Goal: Task Accomplishment & Management: Complete application form

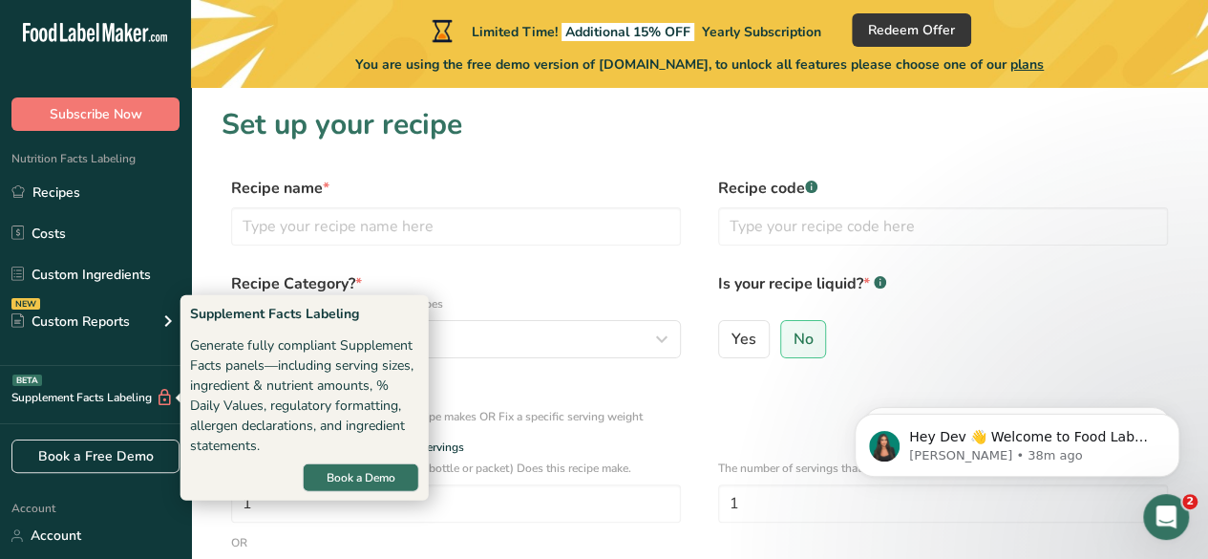
click at [142, 396] on div "Supplement Facts Labeling BETA" at bounding box center [87, 398] width 174 height 20
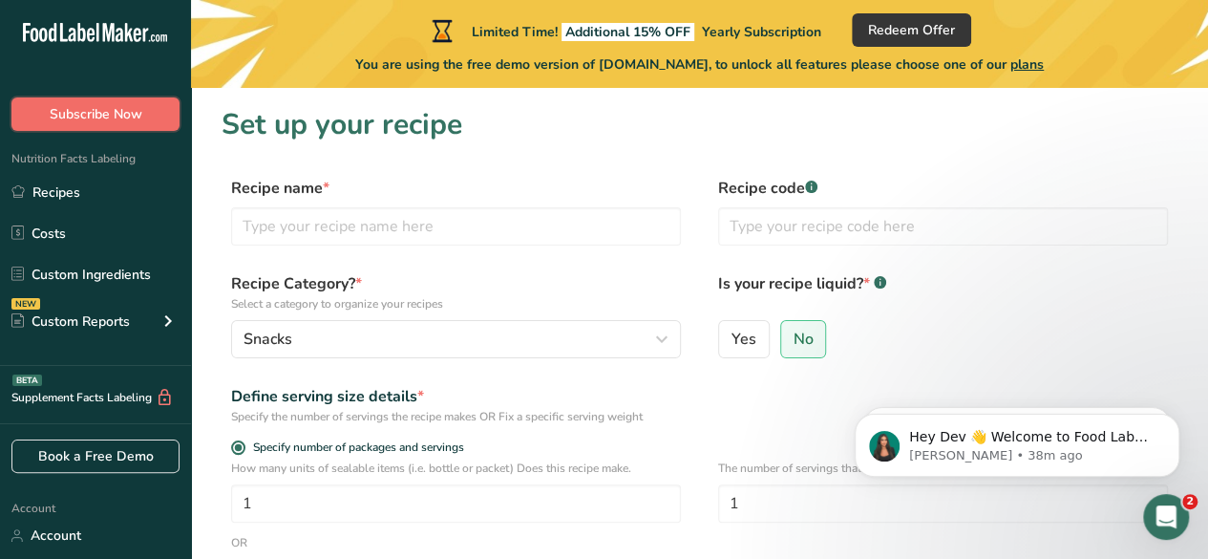
click at [115, 116] on span "Subscribe Now" at bounding box center [96, 114] width 93 height 20
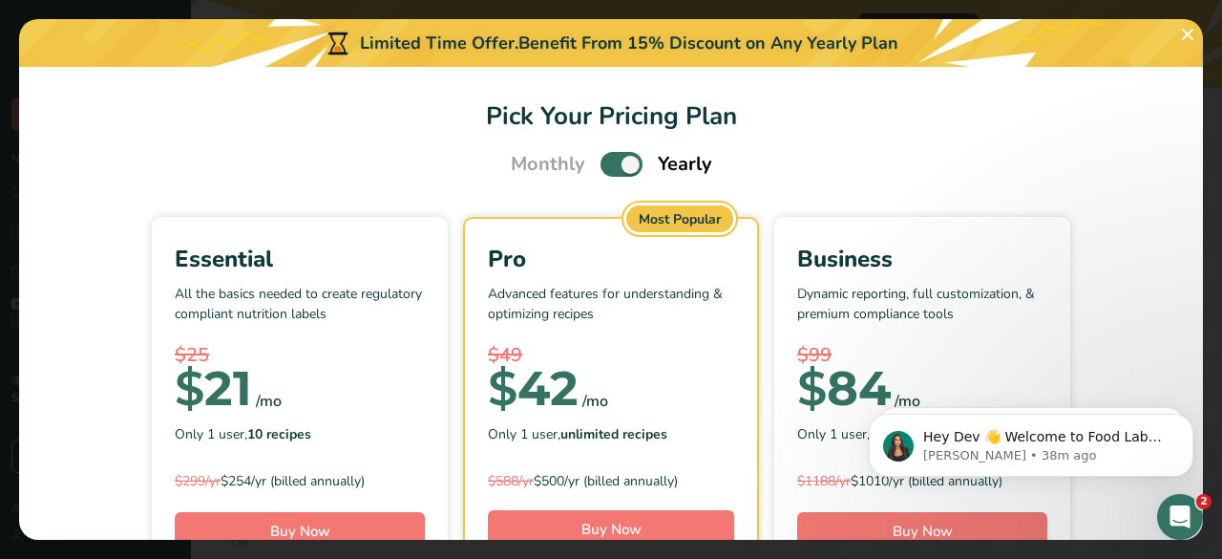
scroll to position [31, 0]
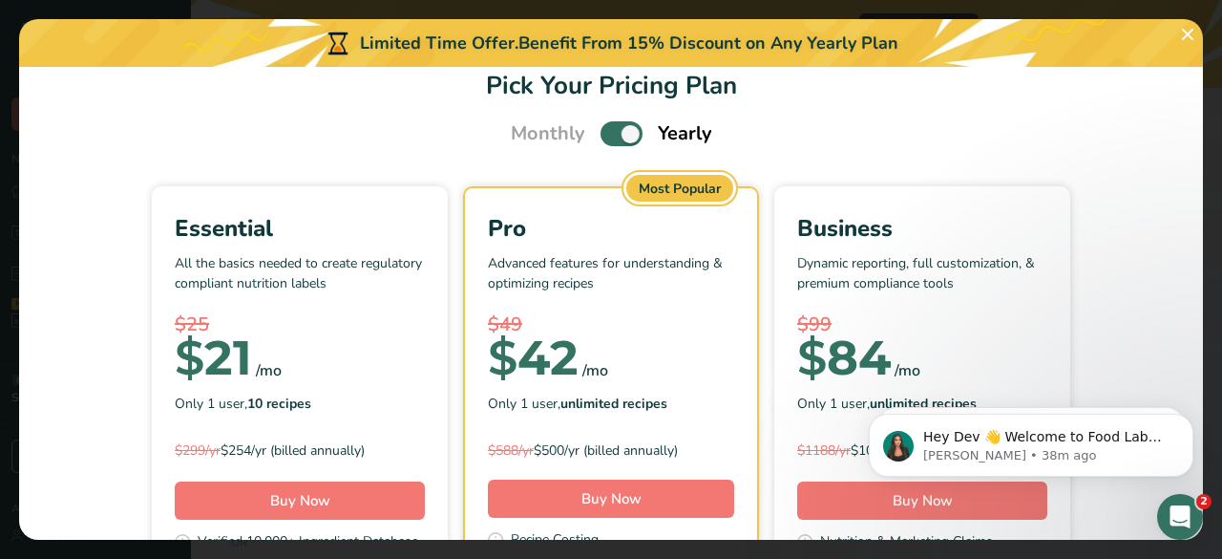
click at [603, 133] on span "Pick Your Pricing Plan Modal" at bounding box center [622, 133] width 42 height 24
click at [603, 133] on input "Pick Your Pricing Plan Modal" at bounding box center [607, 134] width 12 height 12
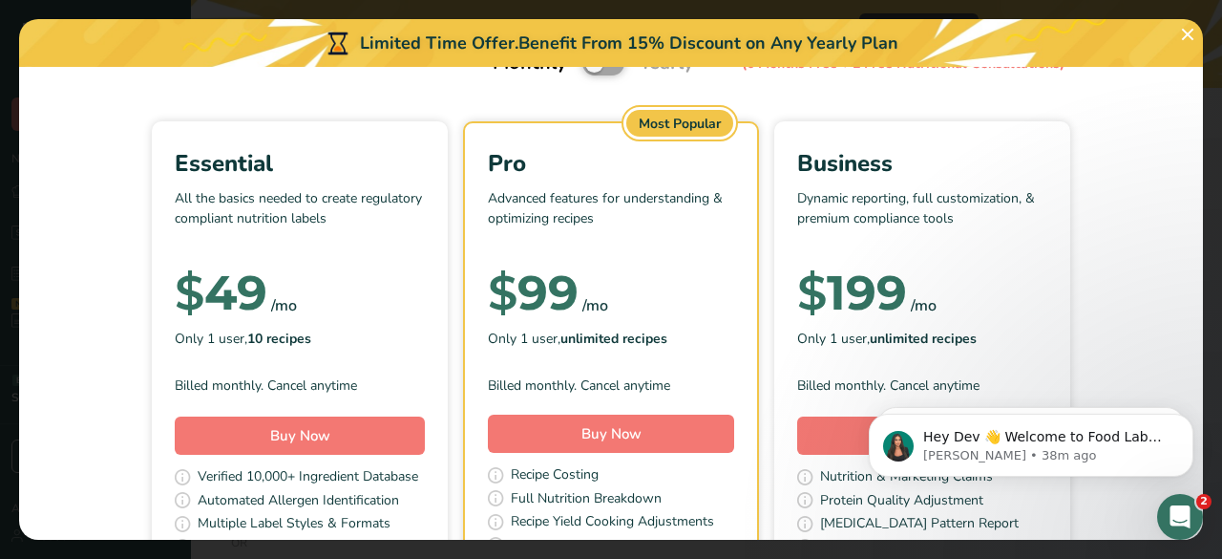
scroll to position [38, 0]
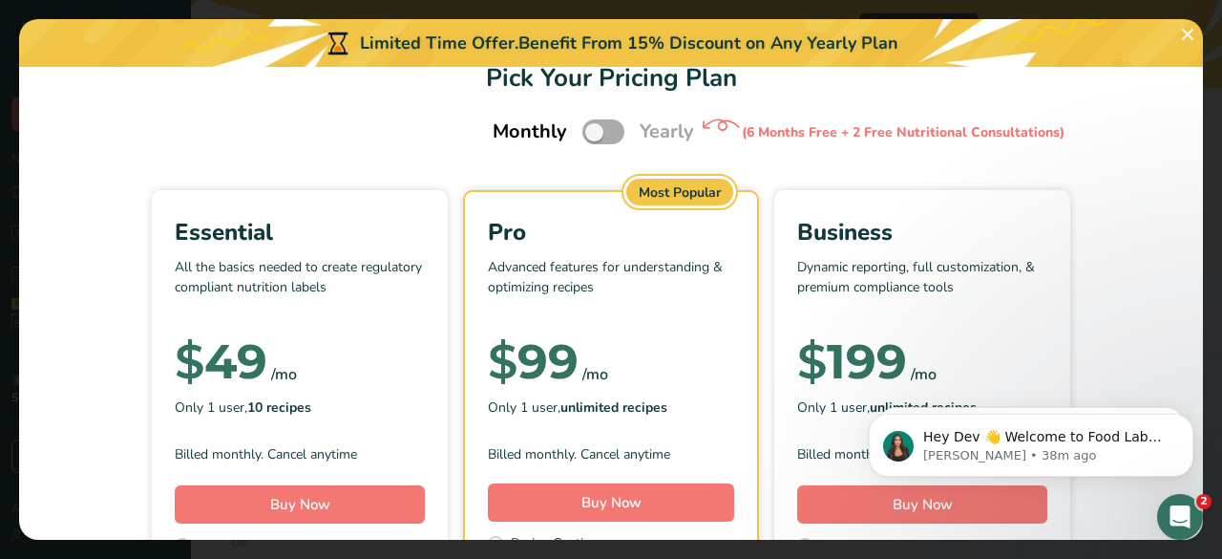
click at [592, 130] on span "Pick Your Pricing Plan Modal" at bounding box center [604, 131] width 42 height 24
click at [592, 130] on input "Pick Your Pricing Plan Modal" at bounding box center [589, 132] width 12 height 12
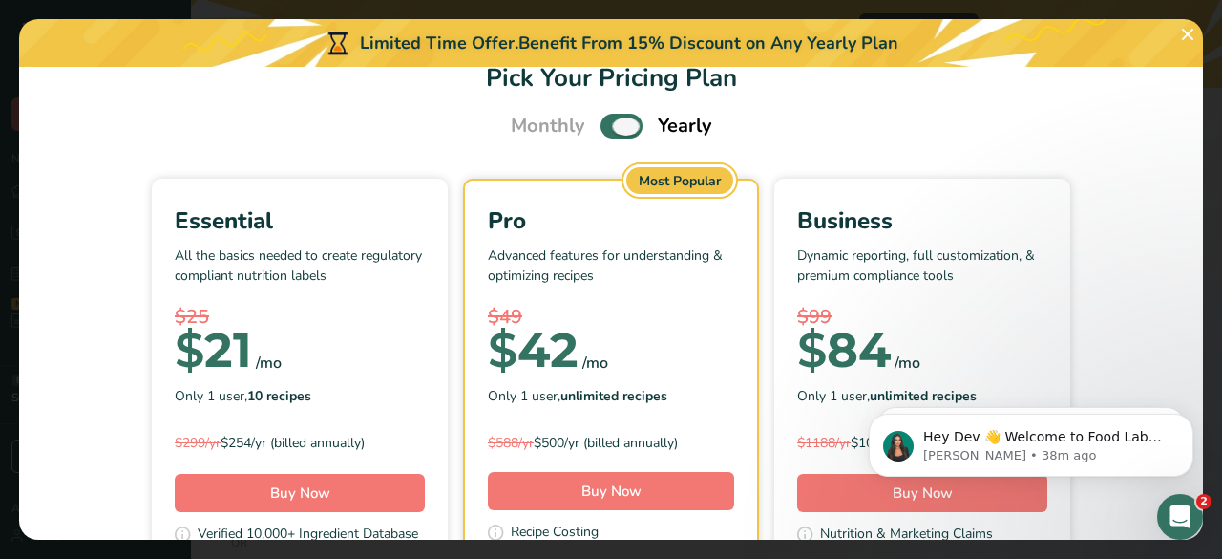
click at [602, 131] on span "Pick Your Pricing Plan Modal" at bounding box center [622, 126] width 42 height 24
click at [602, 131] on input "Pick Your Pricing Plan Modal" at bounding box center [607, 126] width 12 height 12
checkbox input "false"
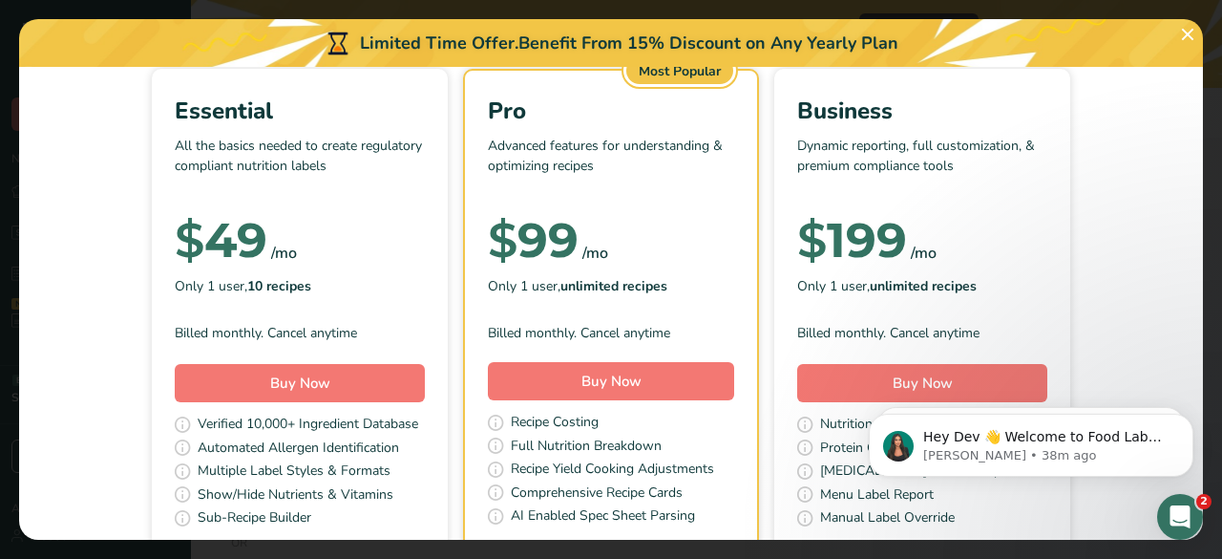
scroll to position [162, 0]
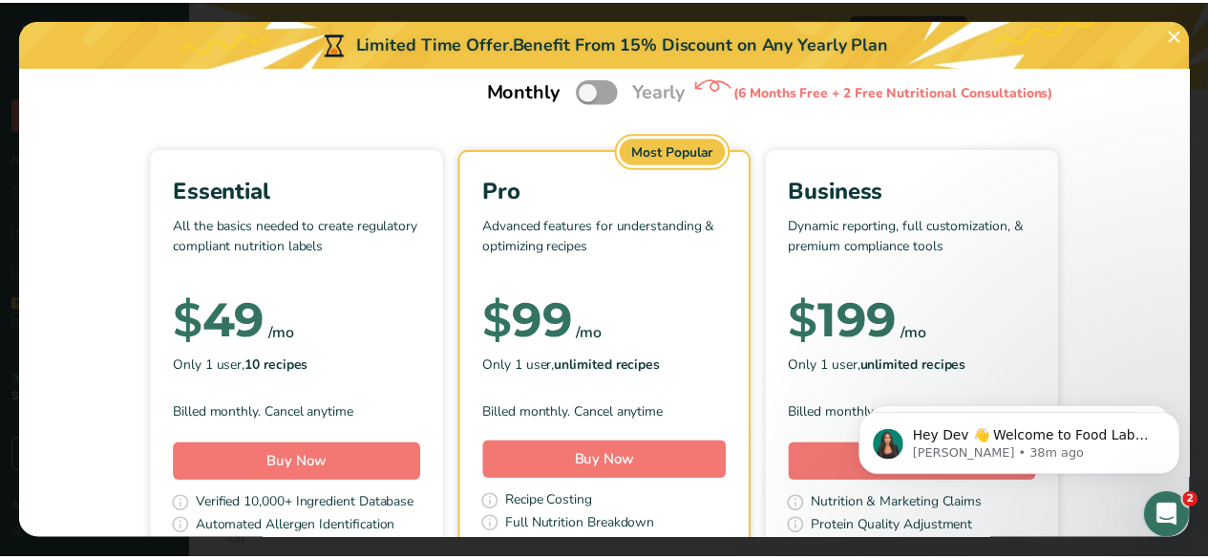
scroll to position [0, 0]
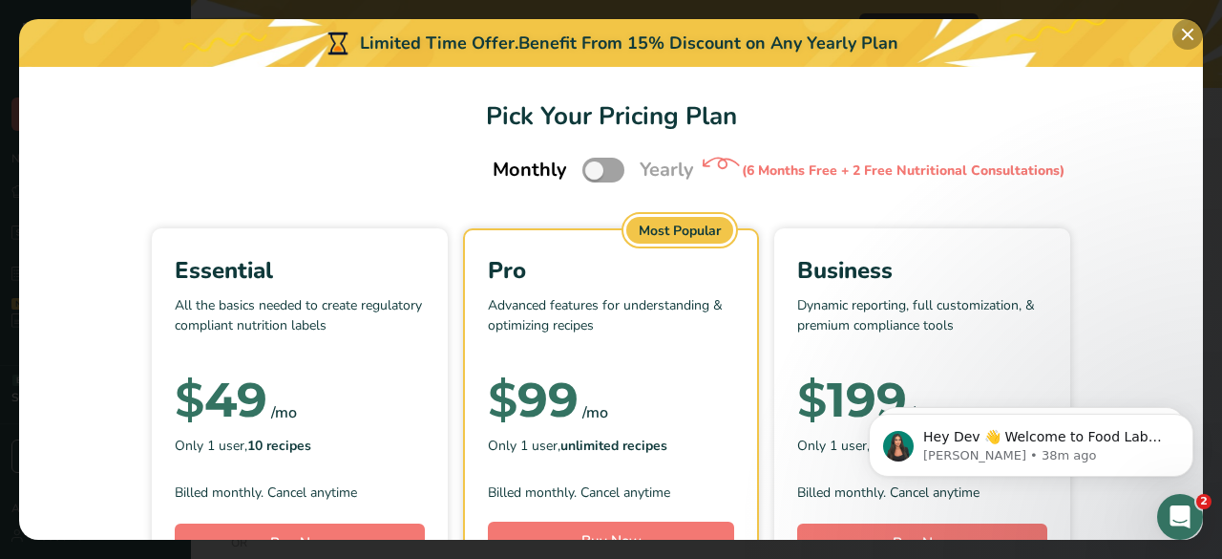
click at [1185, 36] on button "Pick Your Pricing Plan Modal" at bounding box center [1188, 34] width 31 height 31
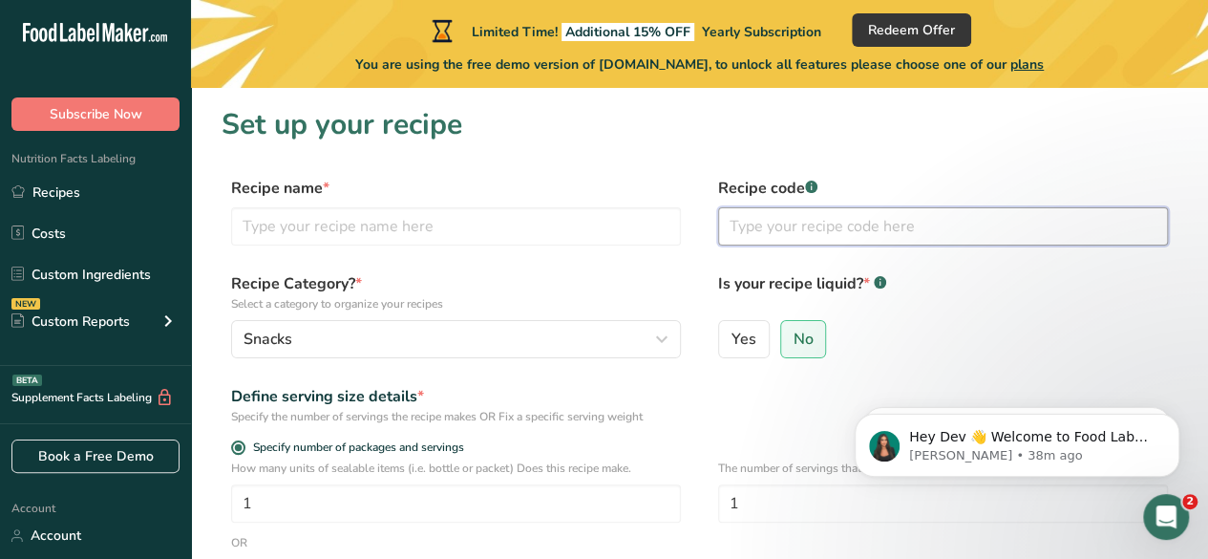
click at [777, 242] on input "text" at bounding box center [943, 226] width 450 height 38
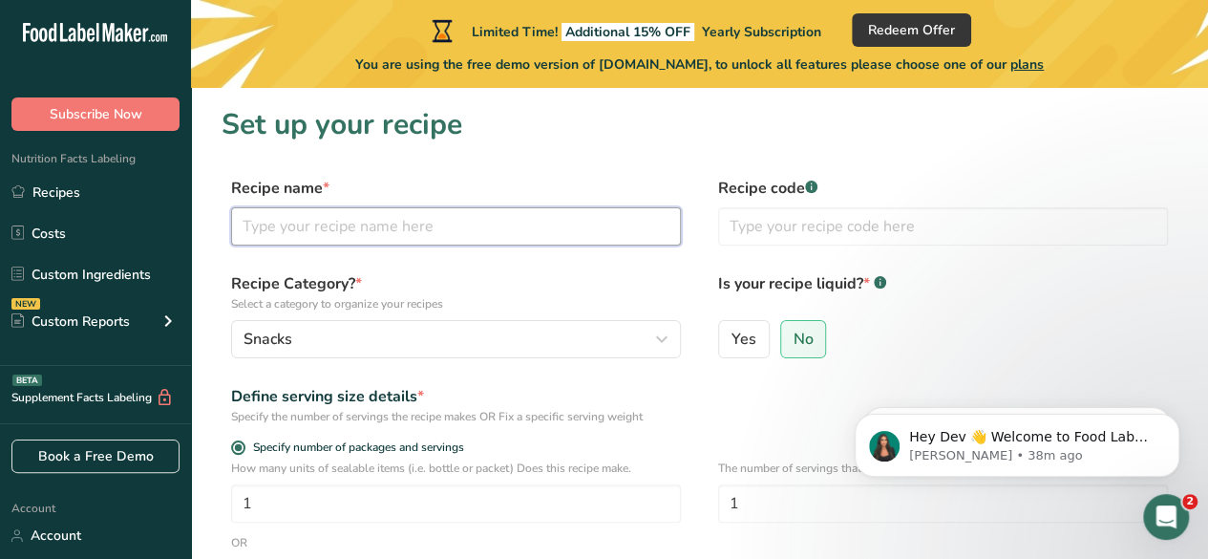
click at [470, 243] on input "text" at bounding box center [456, 226] width 450 height 38
type input "S"
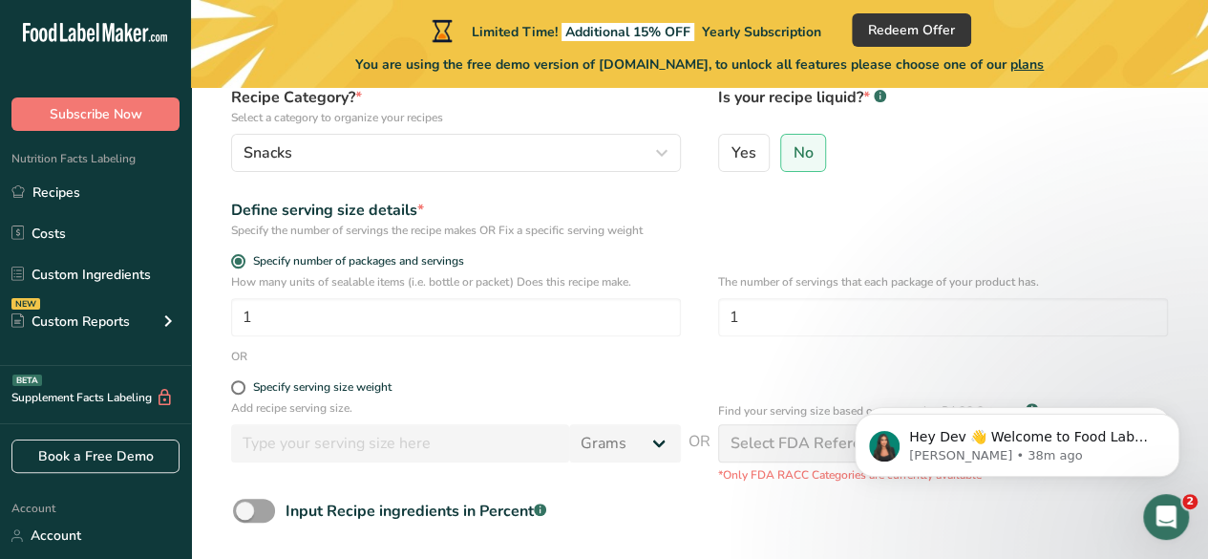
scroll to position [189, 0]
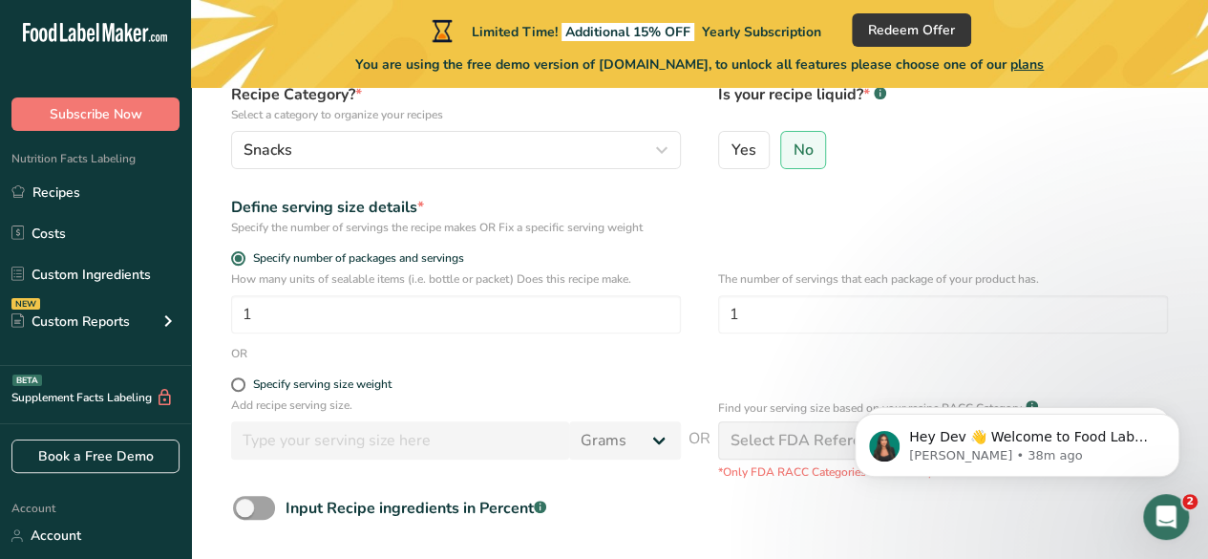
type input "Saffron Gummies"
click at [733, 245] on form "Recipe name * Saffron Gummies Recipe code .a-a{fill:#347362;}.b-a{fill:#fff;} R…" at bounding box center [700, 307] width 956 height 639
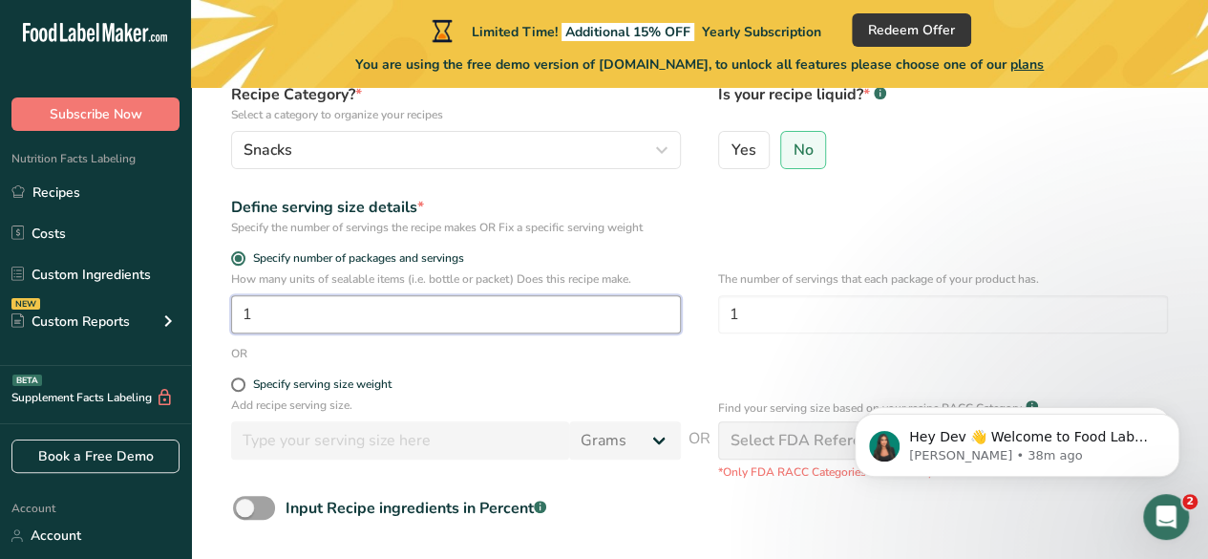
click at [409, 307] on input "1" at bounding box center [456, 314] width 450 height 38
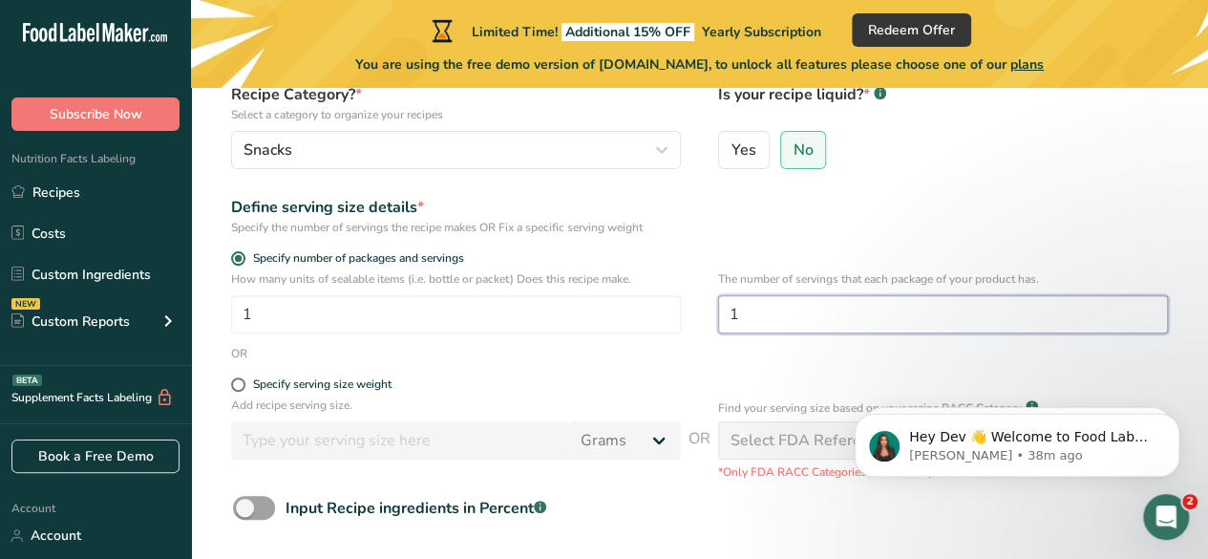
drag, startPoint x: 776, startPoint y: 313, endPoint x: 712, endPoint y: 329, distance: 65.8
click at [712, 329] on div "How many units of sealable items (i.e. bottle or packet) Does this recipe make.…" at bounding box center [700, 307] width 956 height 74
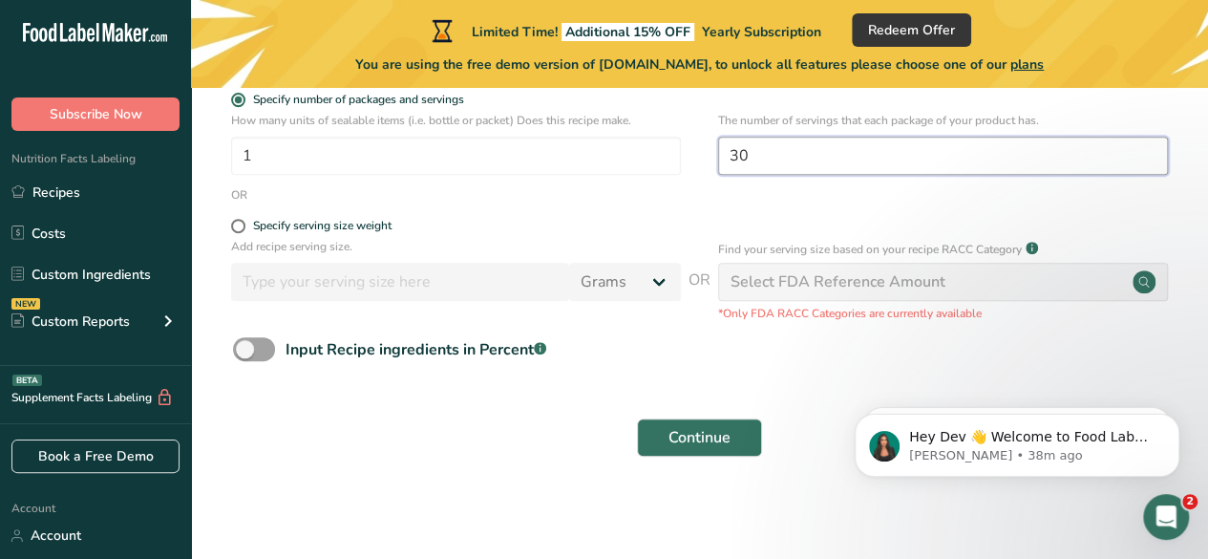
type input "30"
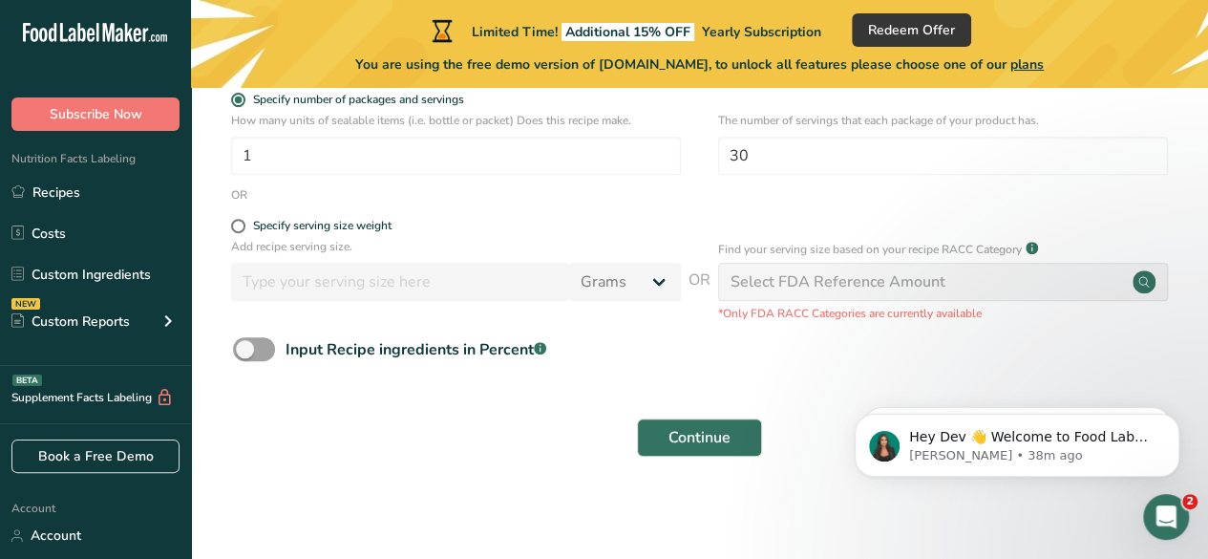
click at [705, 404] on form "Recipe name * Saffron Gummies Recipe code .a-a{fill:#347362;}.b-a{fill:#fff;} R…" at bounding box center [700, 148] width 956 height 639
click at [703, 435] on span "Continue" at bounding box center [700, 437] width 62 height 23
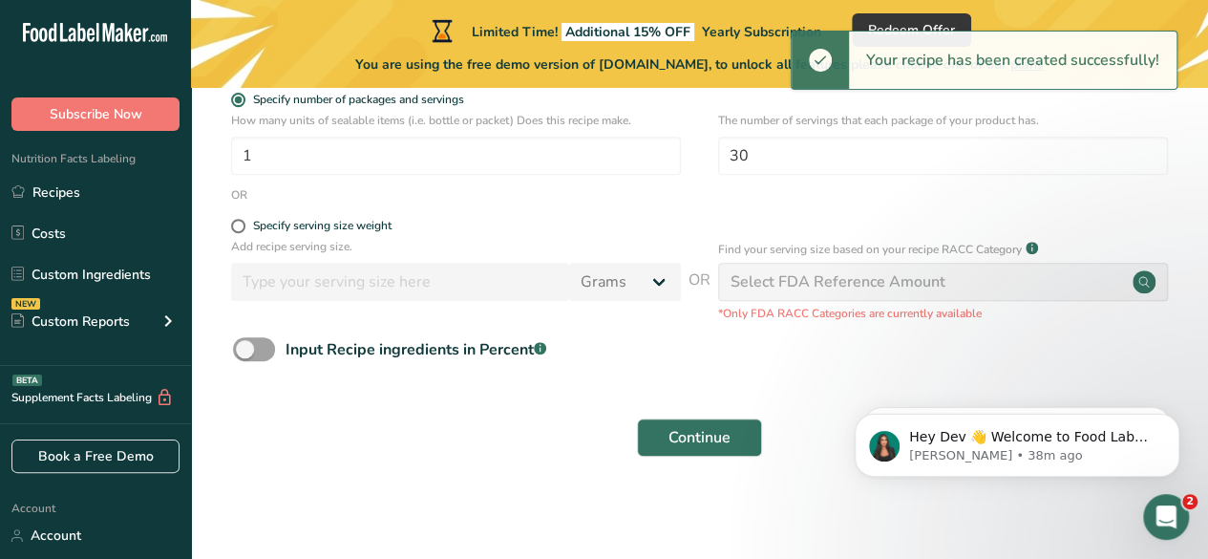
click at [806, 293] on div "Select FDA Reference Amount" at bounding box center [943, 282] width 450 height 38
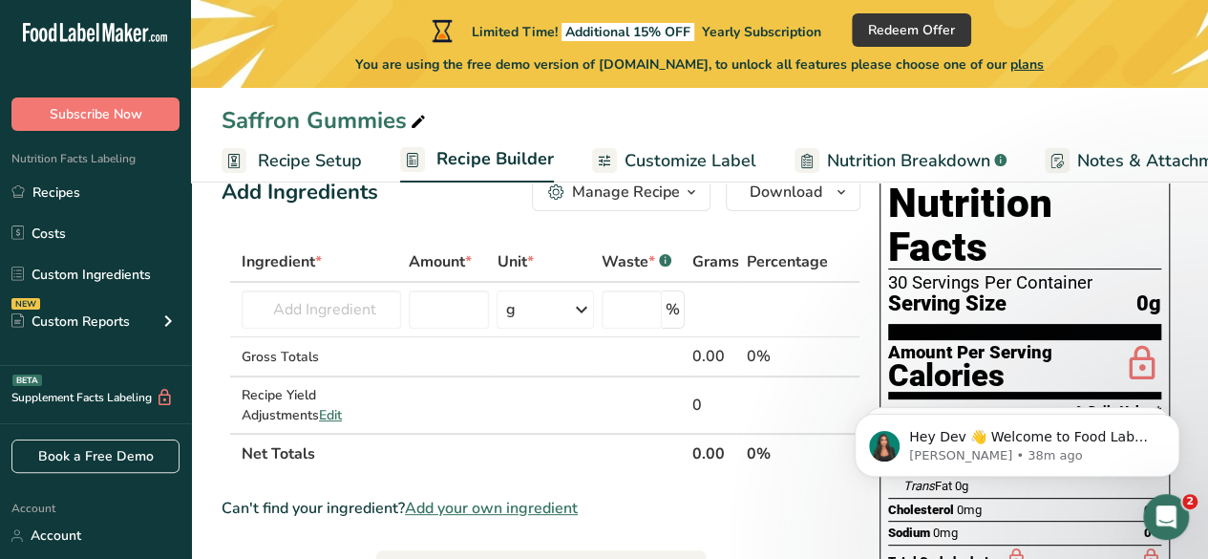
scroll to position [55, 0]
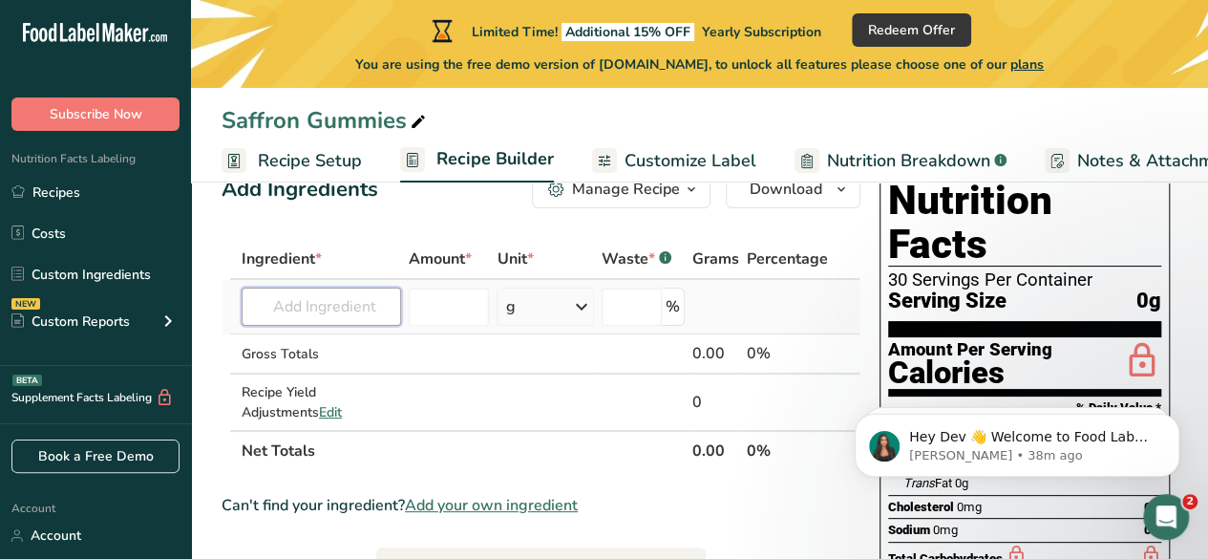
click at [348, 307] on input "text" at bounding box center [321, 306] width 159 height 38
type input "Saffron Flower Extract"
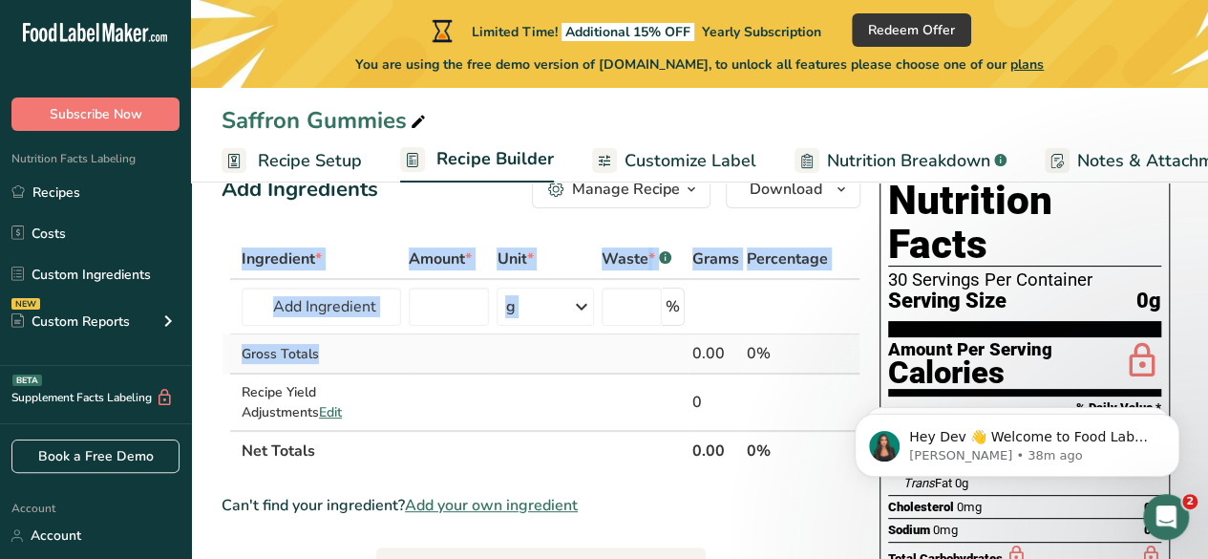
drag, startPoint x: 403, startPoint y: 213, endPoint x: 548, endPoint y: 347, distance: 197.4
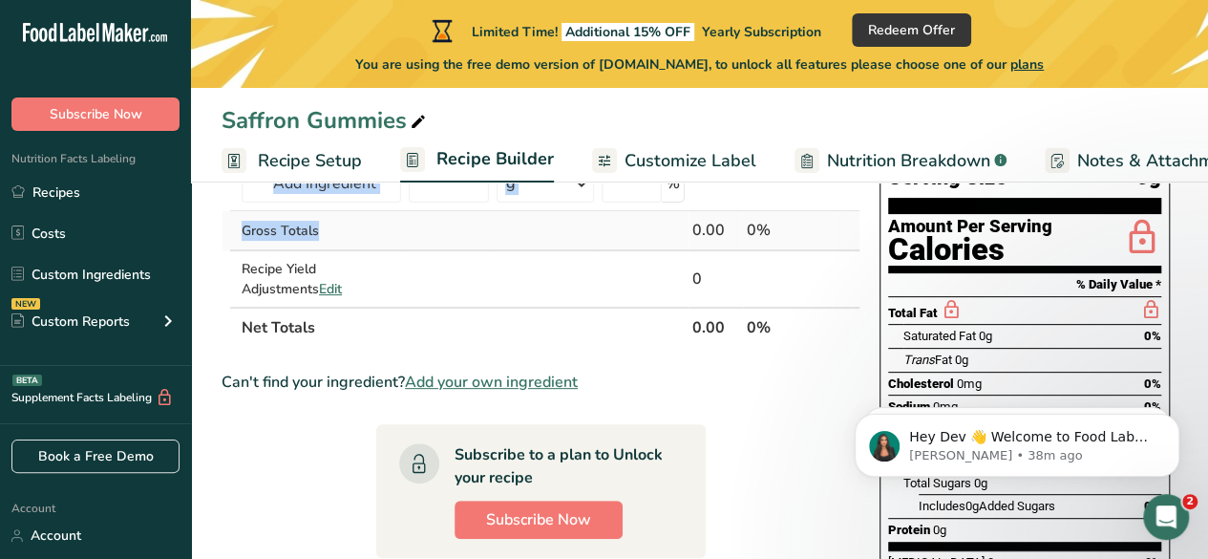
scroll to position [244, 0]
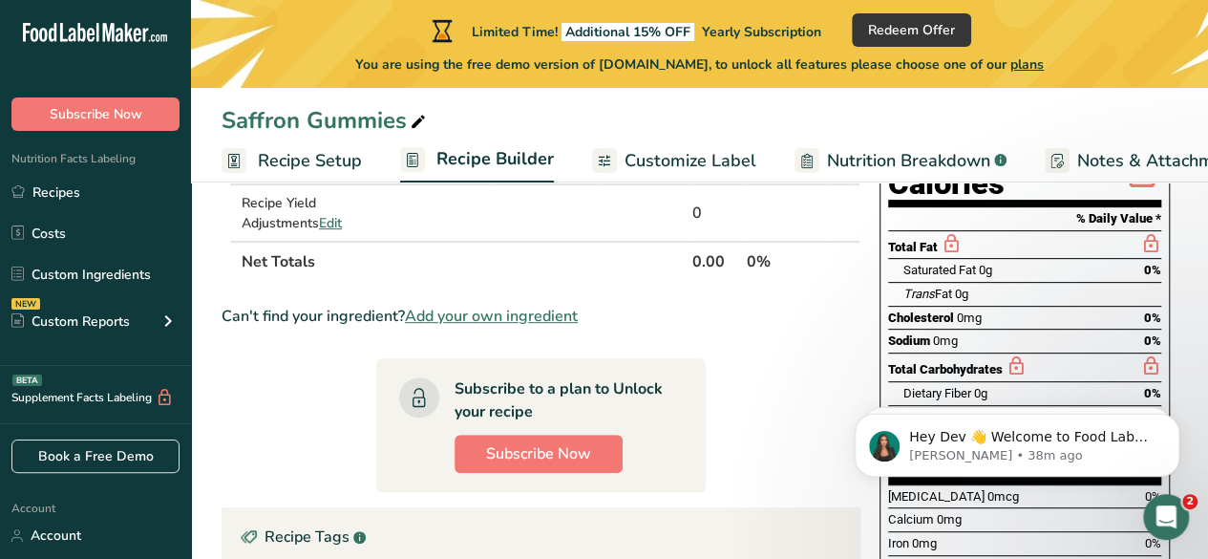
click at [671, 314] on div "Can't find your ingredient? Add your own ingredient" at bounding box center [541, 316] width 639 height 23
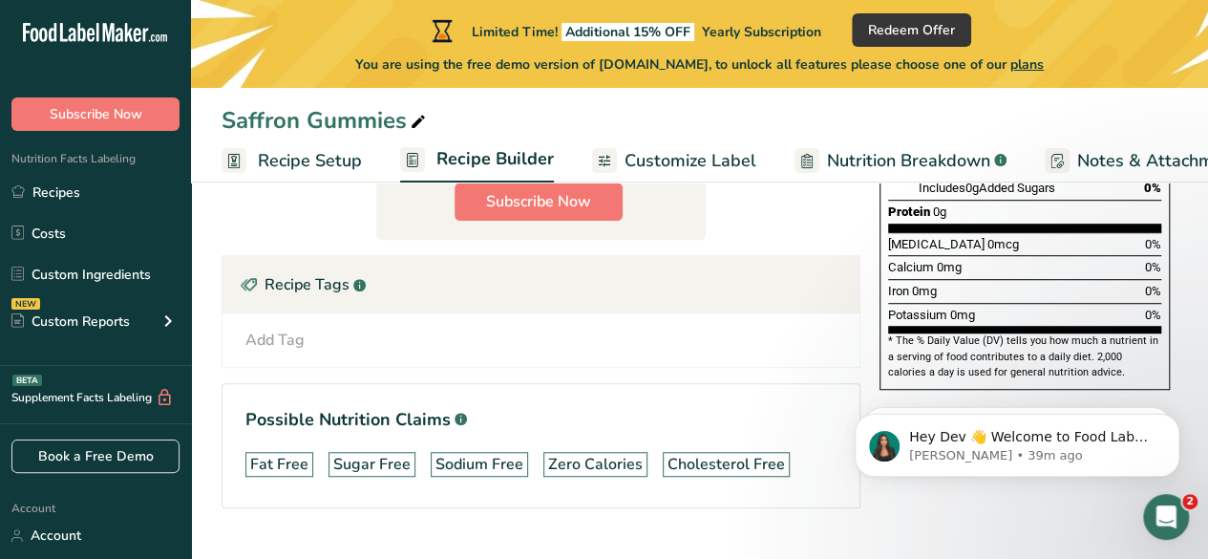
scroll to position [505, 0]
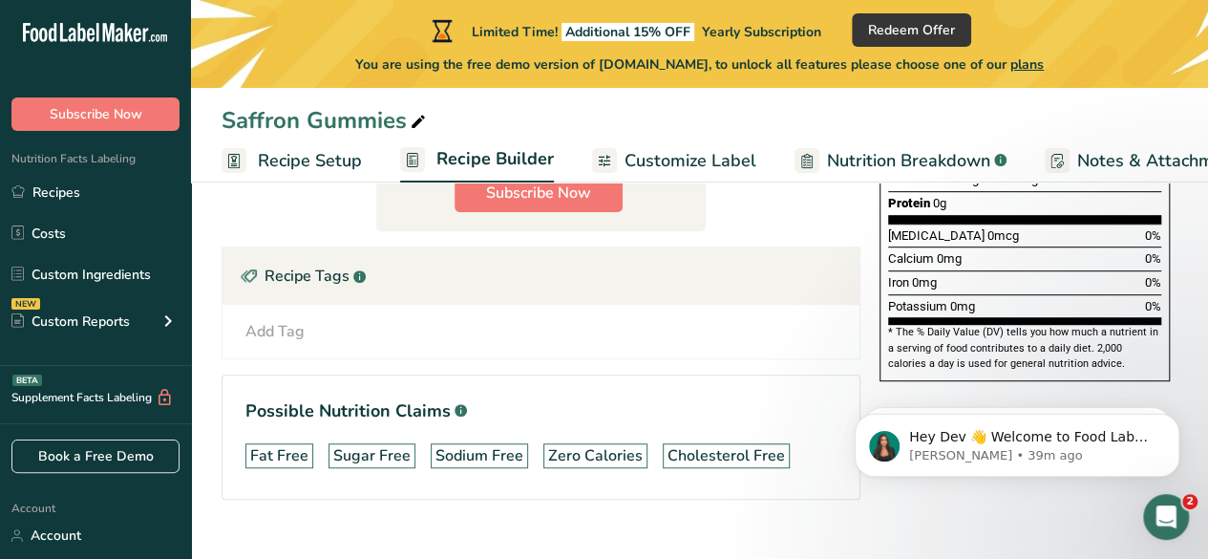
click at [755, 321] on div "Add Tag Standard Tags Custom Tags Source of Antioxidants Prebiotic Effect Sourc…" at bounding box center [541, 331] width 606 height 23
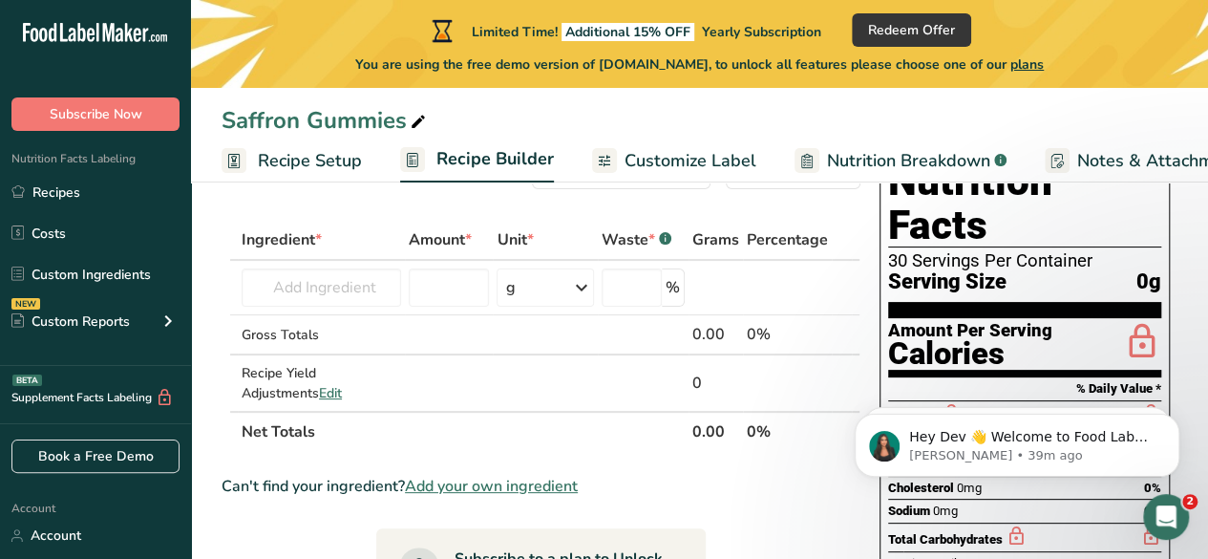
scroll to position [0, 0]
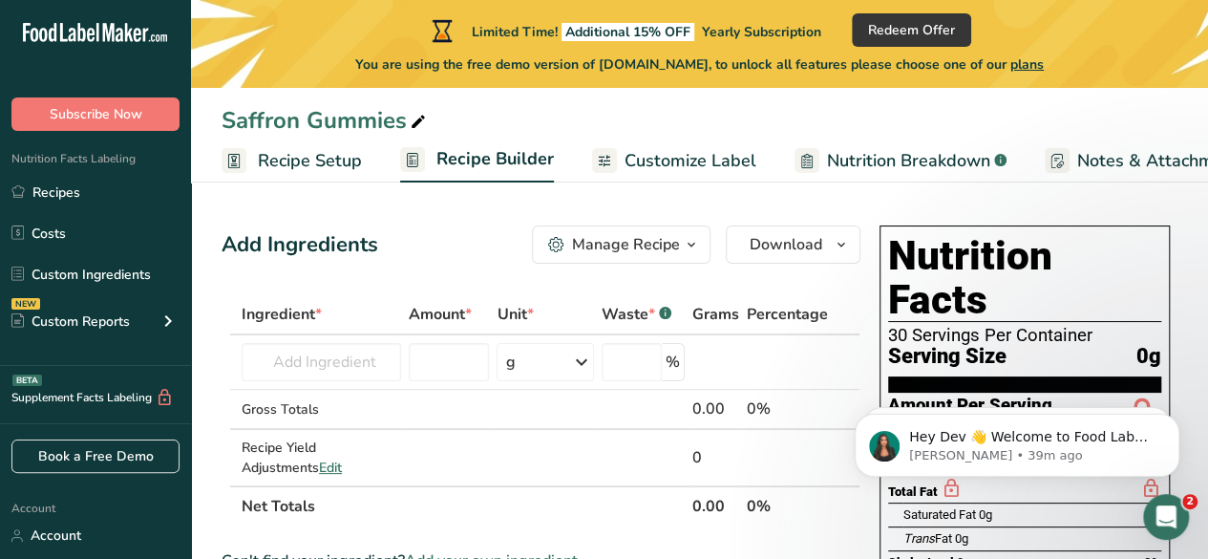
click at [938, 247] on h1 "Nutrition Facts" at bounding box center [1024, 278] width 273 height 88
click at [937, 247] on h1 "Nutrition Facts" at bounding box center [1024, 278] width 273 height 88
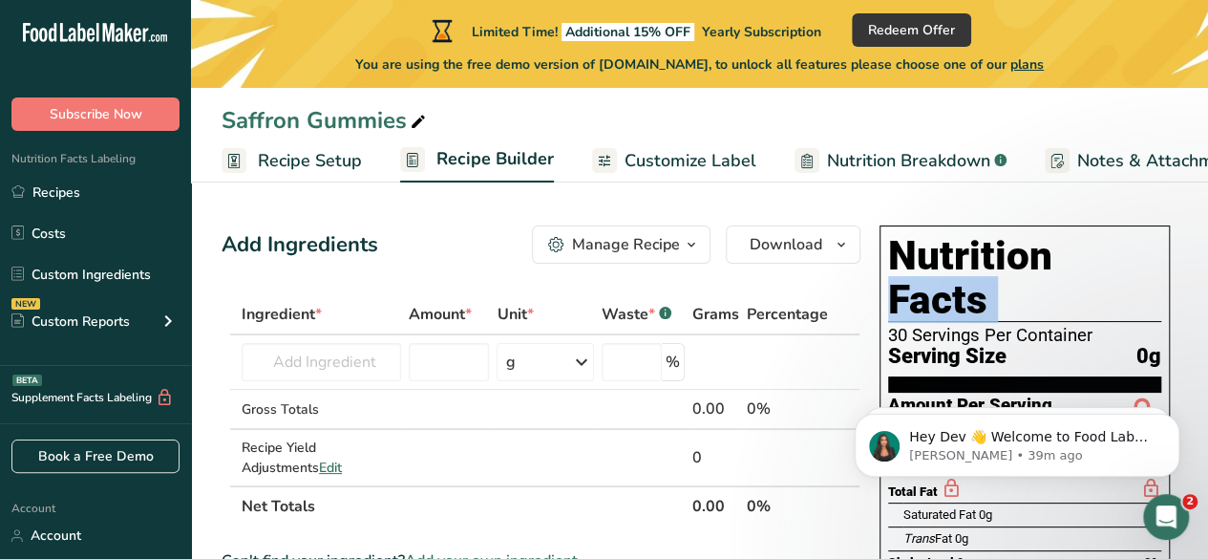
click at [937, 247] on h1 "Nutrition Facts" at bounding box center [1024, 278] width 273 height 88
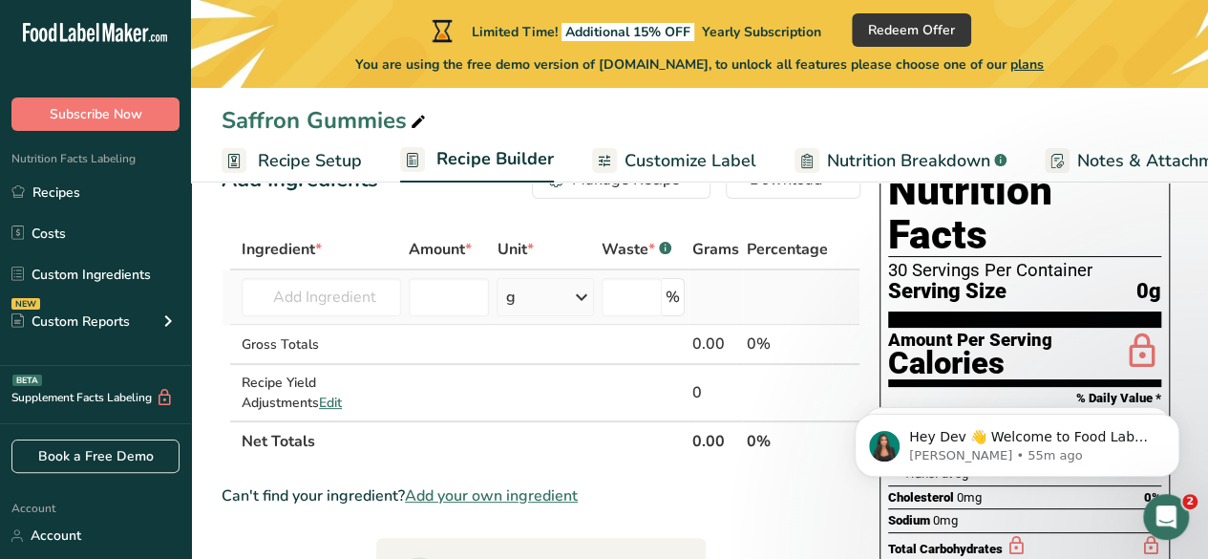
scroll to position [96, 0]
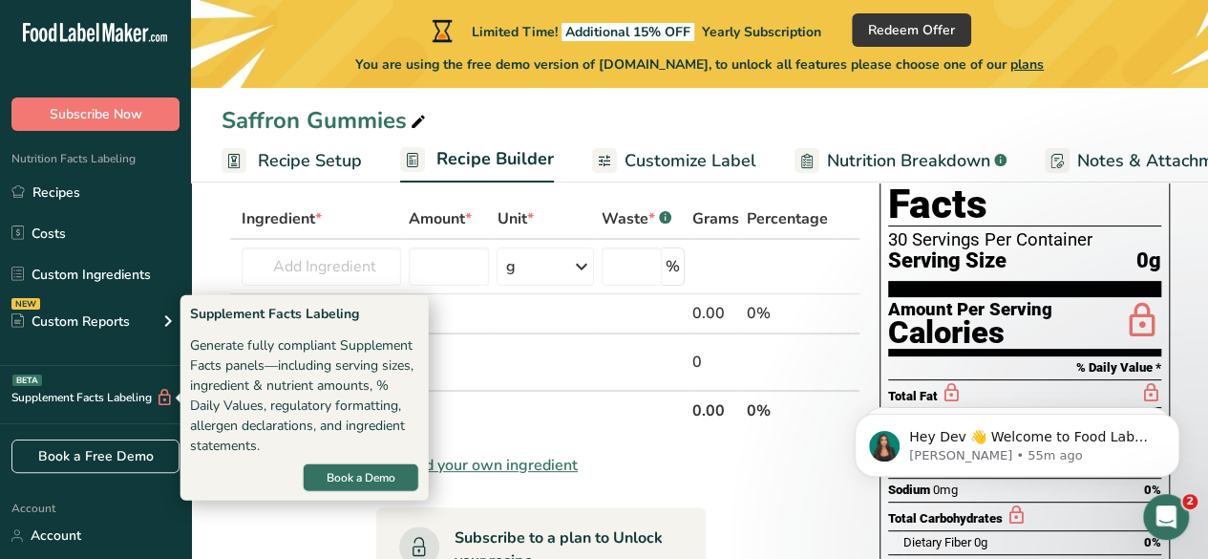
click at [89, 404] on div "Supplement Facts Labeling BETA" at bounding box center [87, 398] width 174 height 20
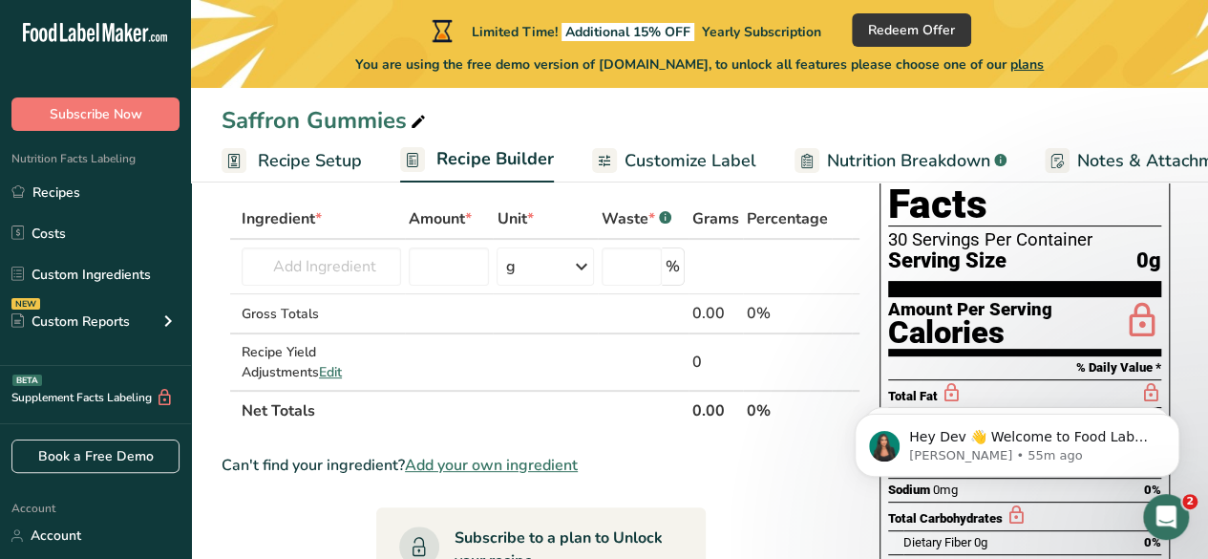
click at [170, 396] on icon at bounding box center [165, 398] width 18 height 20
click at [790, 464] on div "Can't find your ingredient? Add your own ingredient" at bounding box center [541, 465] width 639 height 23
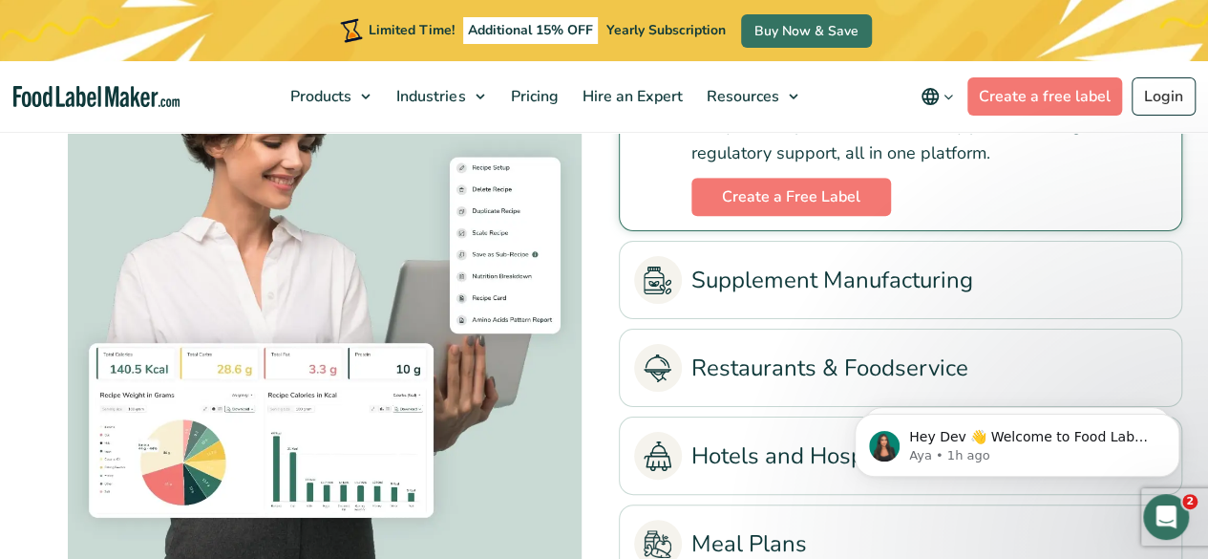
scroll to position [4122, 0]
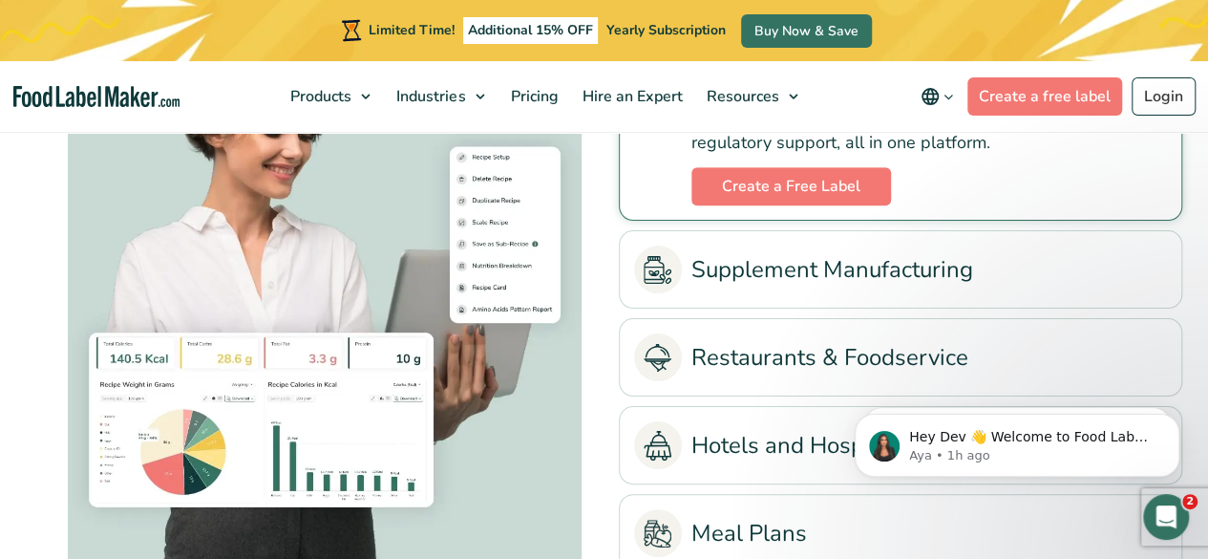
click at [778, 250] on link "Supplement Manufacturing" at bounding box center [900, 269] width 533 height 48
